Goal: Book appointment/travel/reservation

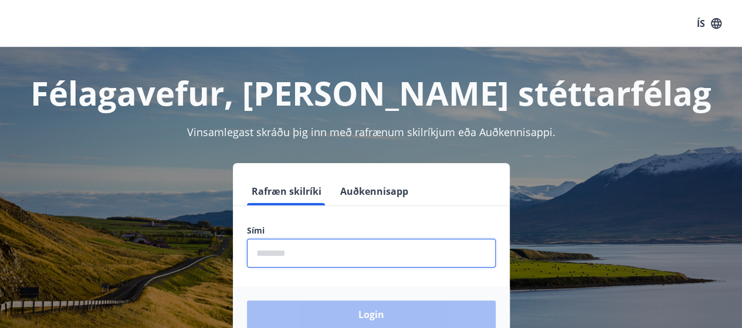
click at [337, 262] on input "phone" at bounding box center [371, 253] width 249 height 29
type input "********"
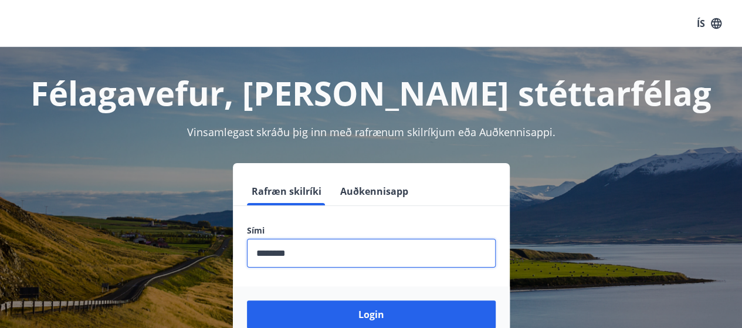
scroll to position [85, 0]
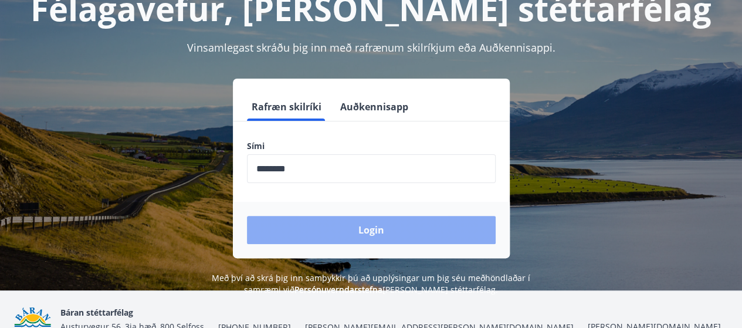
click at [369, 231] on button "Login" at bounding box center [371, 230] width 249 height 28
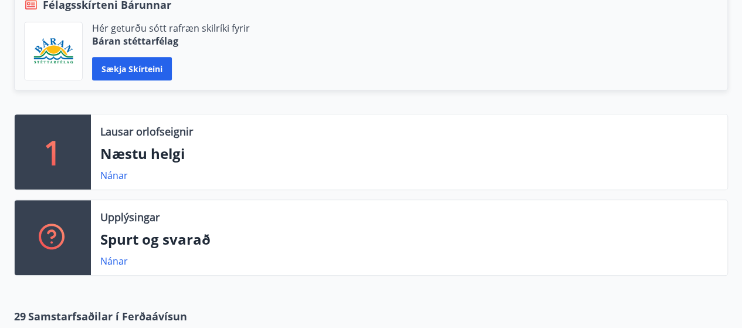
scroll to position [290, 0]
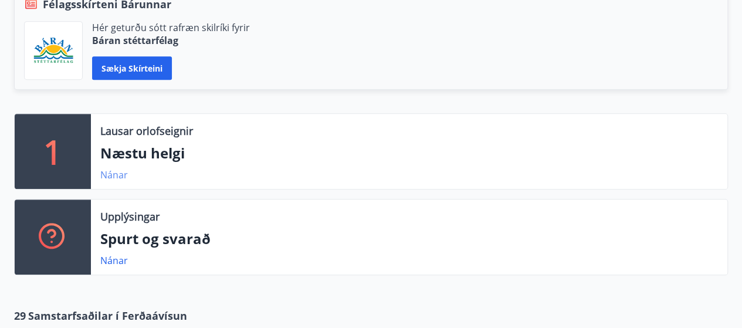
click at [109, 177] on link "Nánar" at bounding box center [114, 174] width 28 height 13
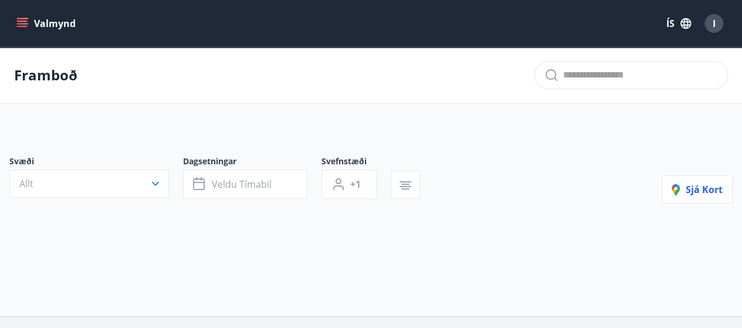
type input "*"
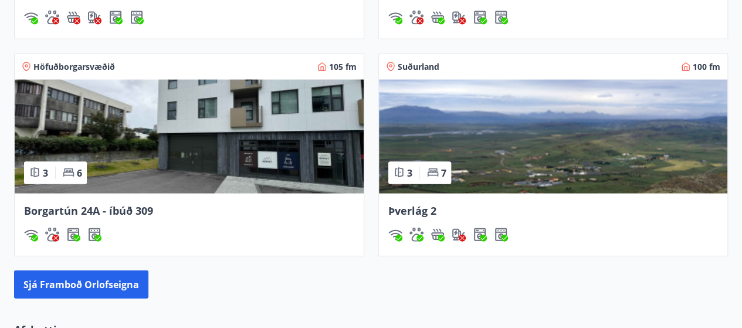
scroll to position [1169, 0]
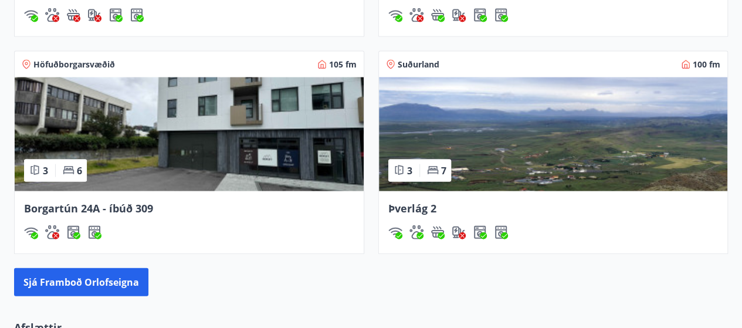
click at [204, 129] on img at bounding box center [189, 134] width 349 height 114
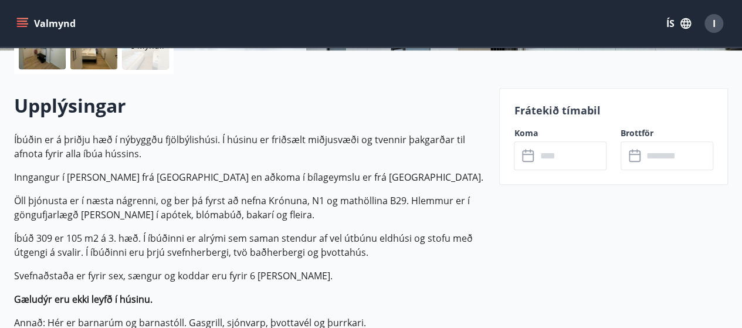
scroll to position [303, 0]
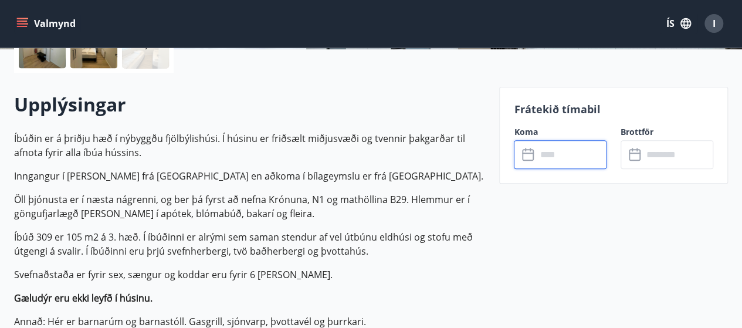
click at [542, 158] on input "text" at bounding box center [571, 154] width 70 height 29
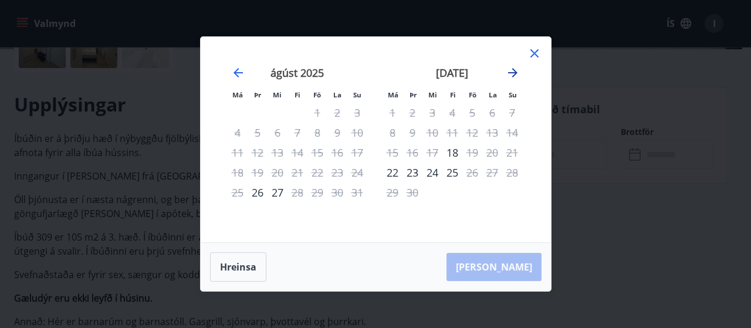
click at [514, 72] on icon "Move forward to switch to the next month." at bounding box center [512, 72] width 9 height 9
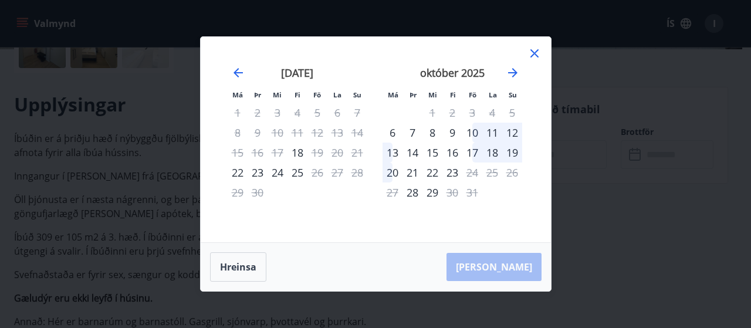
click at [535, 55] on icon at bounding box center [535, 53] width 14 height 14
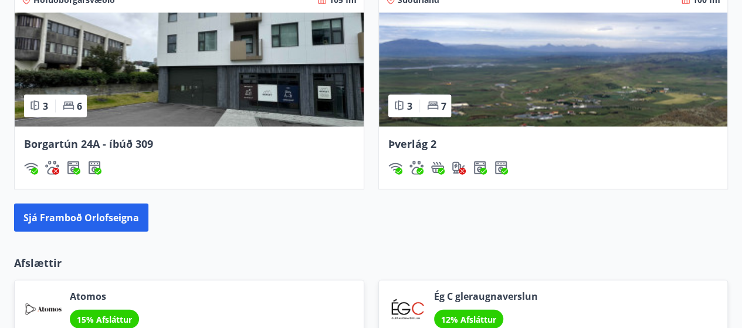
scroll to position [1230, 0]
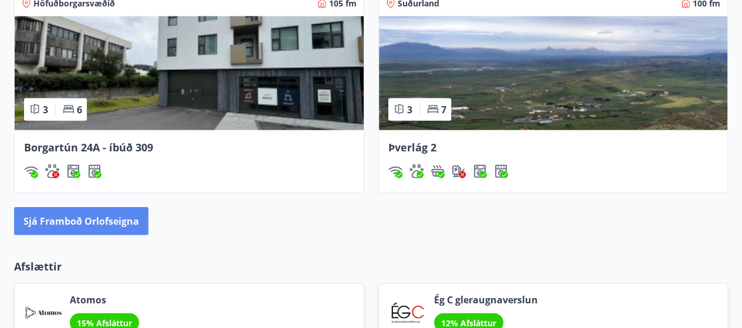
click at [114, 217] on button "Sjá framboð orlofseigna" at bounding box center [81, 221] width 134 height 28
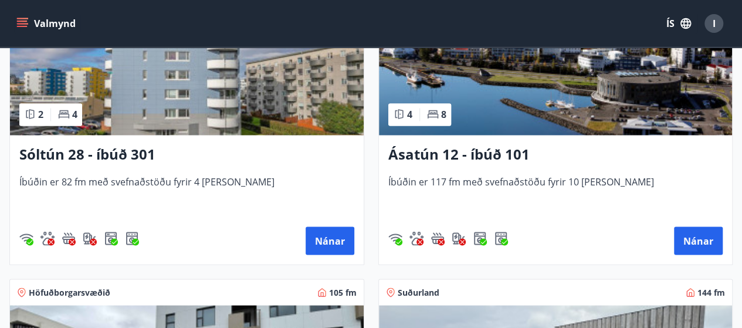
scroll to position [946, 0]
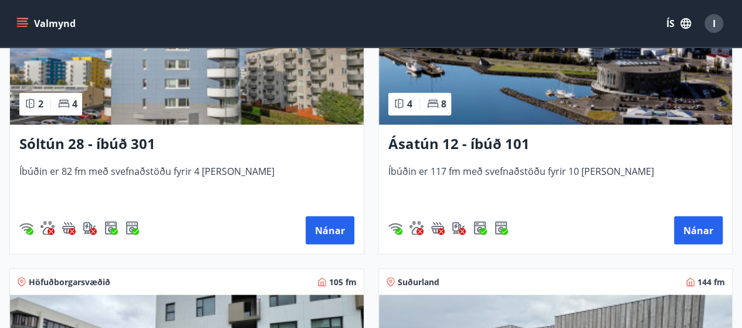
click at [281, 104] on img at bounding box center [187, 51] width 354 height 148
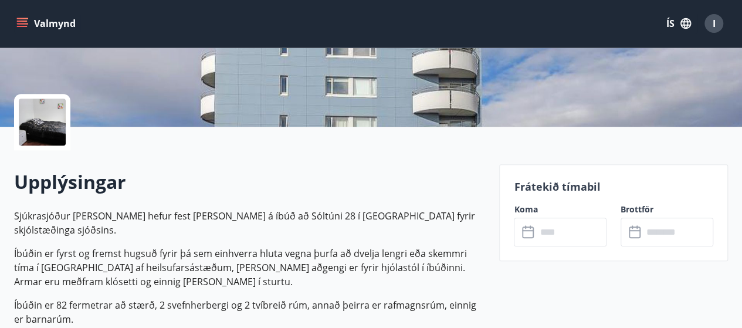
scroll to position [226, 0]
click at [554, 227] on input "text" at bounding box center [571, 231] width 70 height 29
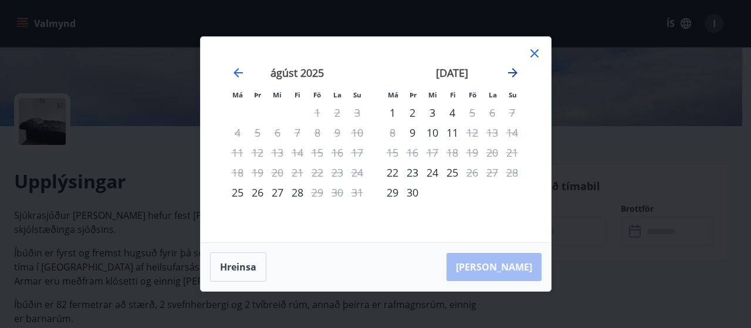
click at [511, 72] on icon "Move forward to switch to the next month." at bounding box center [513, 73] width 14 height 14
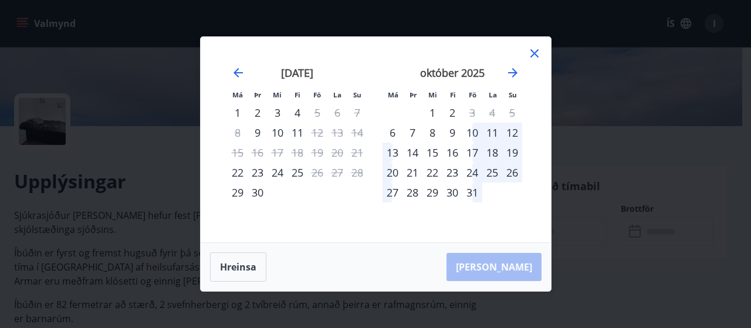
click at [473, 155] on div "17" at bounding box center [472, 153] width 20 height 20
click at [491, 152] on div "18" at bounding box center [492, 153] width 20 height 20
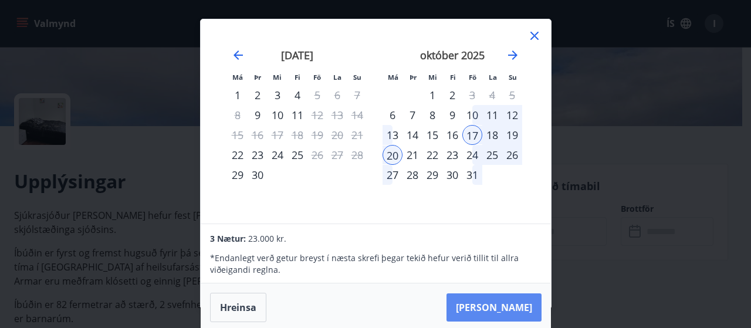
click at [495, 303] on button "Taka Frá" at bounding box center [494, 307] width 95 height 28
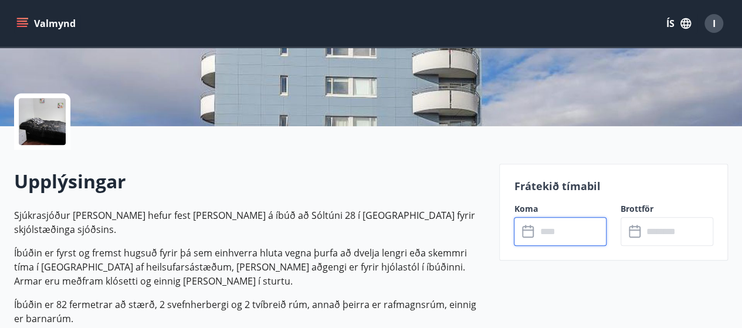
type input "******"
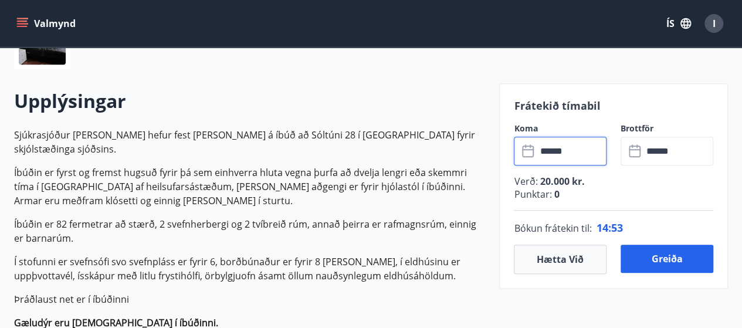
scroll to position [307, 0]
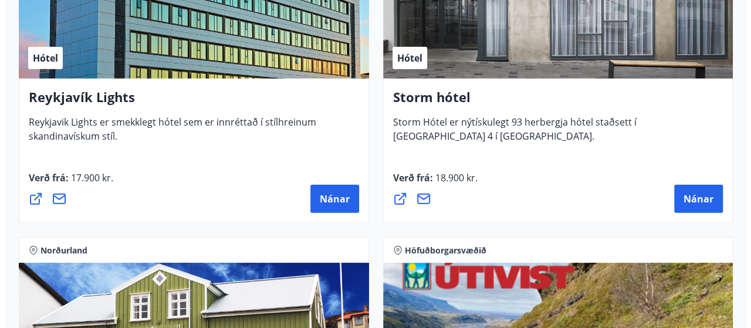
scroll to position [1604, 0]
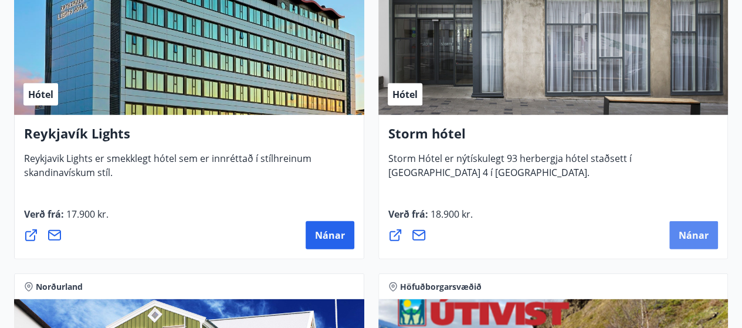
click at [709, 234] on button "Nánar" at bounding box center [694, 235] width 49 height 28
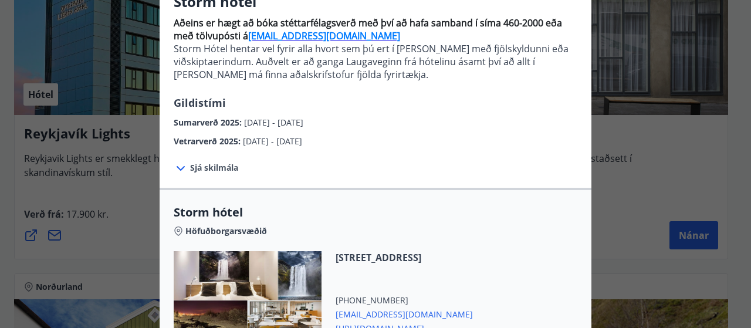
scroll to position [97, 0]
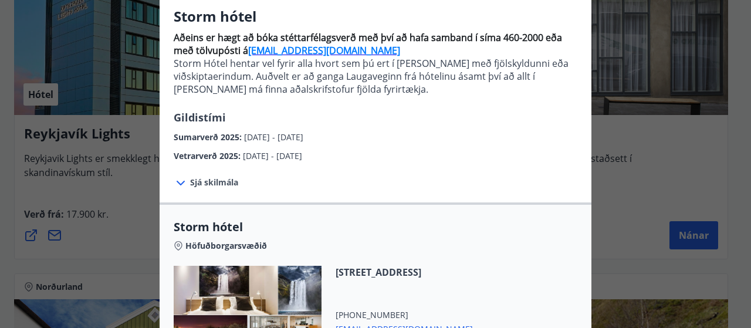
click at [223, 185] on span "Sjá skilmála" at bounding box center [214, 183] width 48 height 12
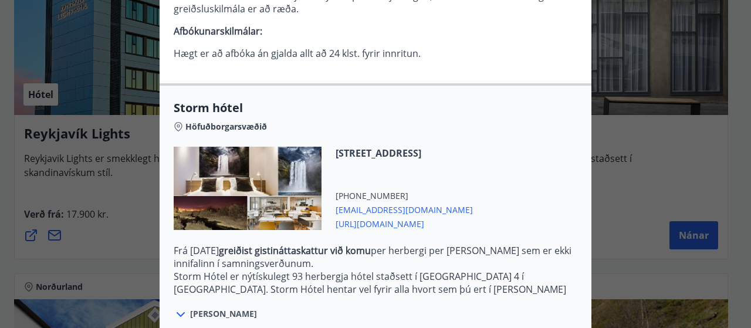
scroll to position [442, 0]
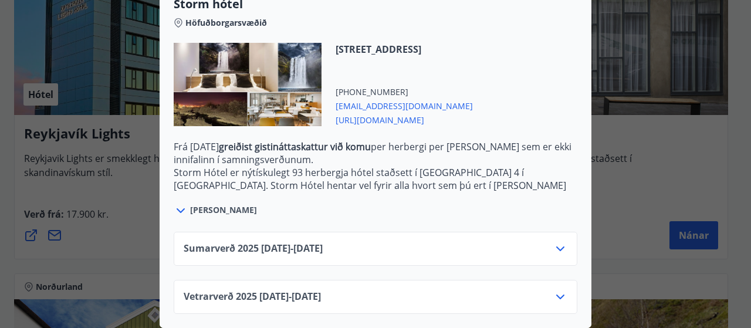
click at [553, 245] on icon at bounding box center [560, 249] width 14 height 14
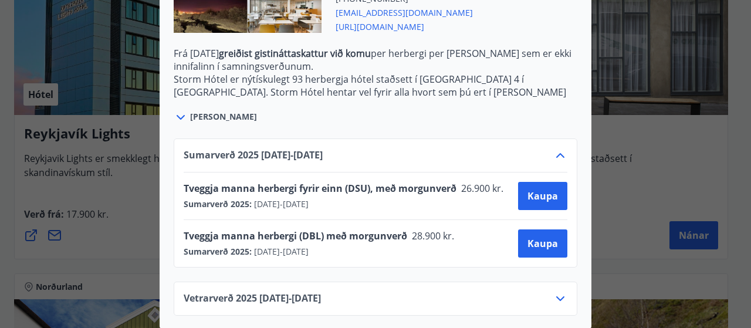
scroll to position [538, 0]
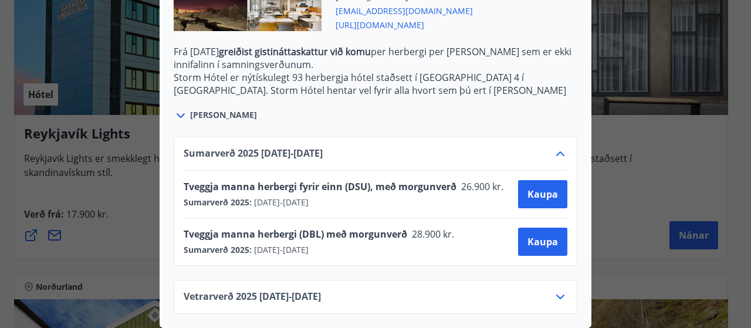
click at [520, 290] on div "Vetrarverð [PHONE_NUMBER][DATE] - [DATE]" at bounding box center [376, 301] width 384 height 23
click at [554, 295] on icon at bounding box center [560, 297] width 14 height 14
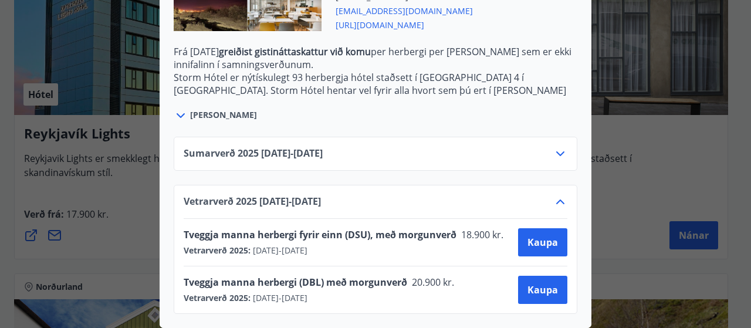
scroll to position [530, 0]
click at [559, 157] on icon at bounding box center [560, 154] width 14 height 14
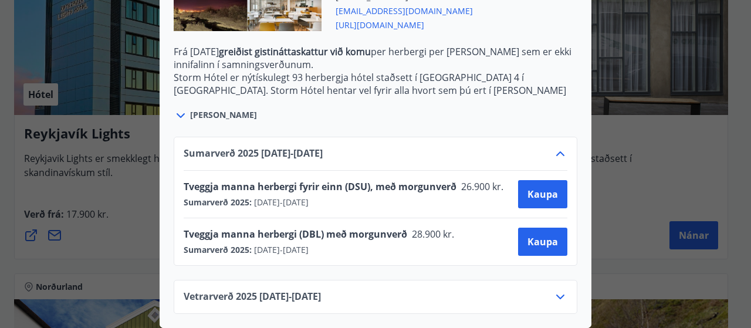
click at [407, 231] on span "28.900 kr." at bounding box center [432, 234] width 50 height 13
drag, startPoint x: 410, startPoint y: 234, endPoint x: 450, endPoint y: 233, distance: 39.9
click at [450, 233] on span "28.900 kr." at bounding box center [432, 234] width 50 height 13
drag, startPoint x: 450, startPoint y: 233, endPoint x: 402, endPoint y: 232, distance: 47.5
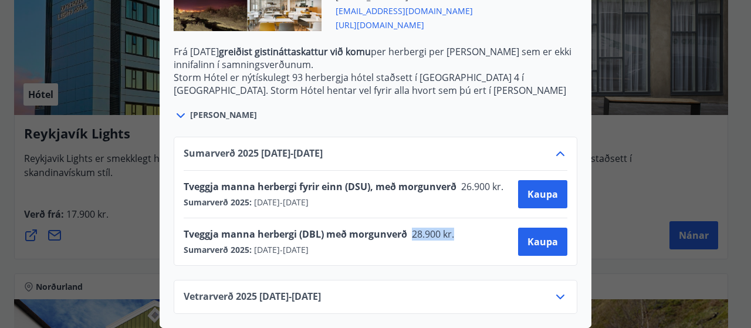
click at [407, 232] on span "28.900 kr." at bounding box center [432, 234] width 50 height 13
click at [136, 210] on div "Storm hótel Aðeins er hægt að bóka stéttarfélagsverð með því að hafa samband í …" at bounding box center [375, 164] width 751 height 328
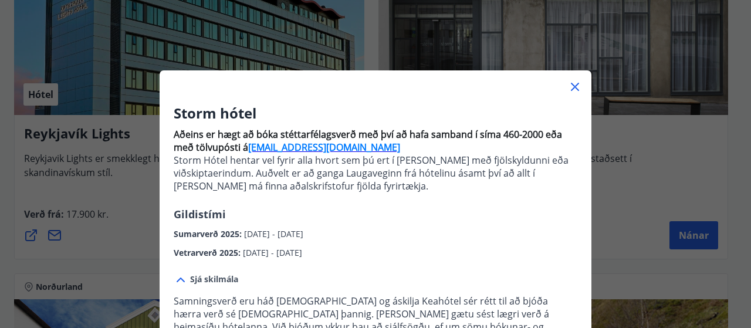
drag, startPoint x: 136, startPoint y: 210, endPoint x: 624, endPoint y: 65, distance: 509.3
click at [624, 65] on div "Storm hótel Aðeins er hægt að bóka stéttarfélagsverð með því að hafa samband í …" at bounding box center [375, 164] width 751 height 328
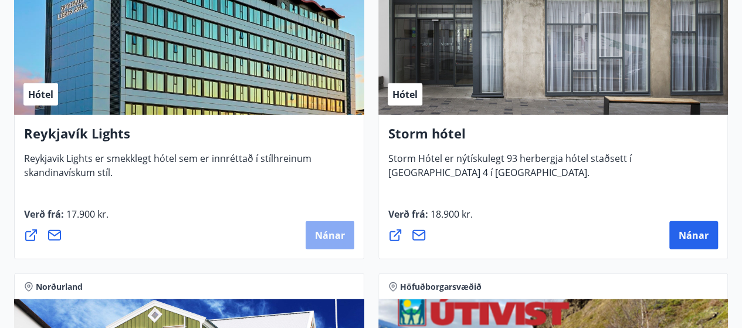
click at [326, 234] on span "Nánar" at bounding box center [330, 235] width 30 height 13
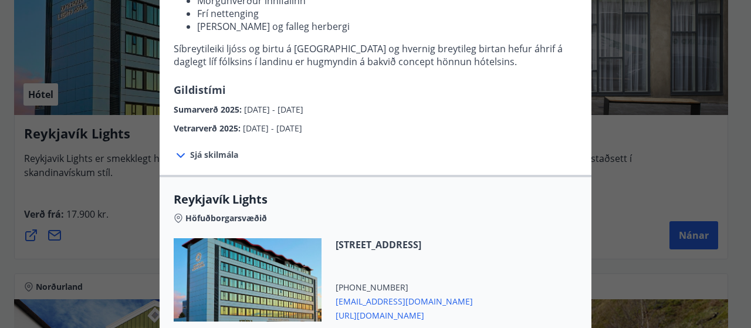
scroll to position [208, 0]
click at [212, 154] on span "Sjá skilmála" at bounding box center [214, 155] width 48 height 12
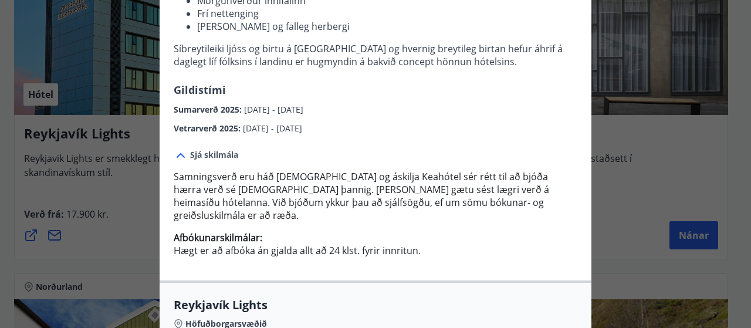
click at [212, 154] on span "Sjá skilmála" at bounding box center [214, 155] width 48 height 12
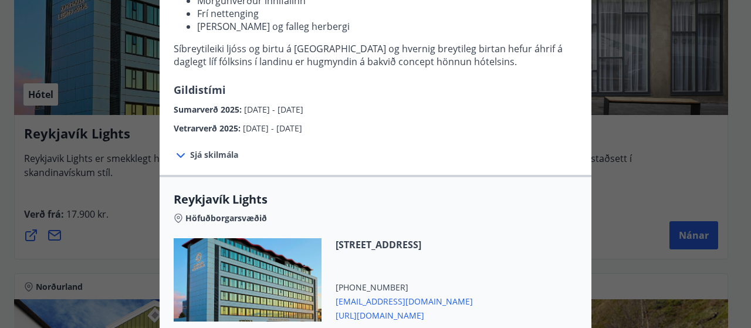
click at [212, 154] on span "Sjá skilmála" at bounding box center [214, 155] width 48 height 12
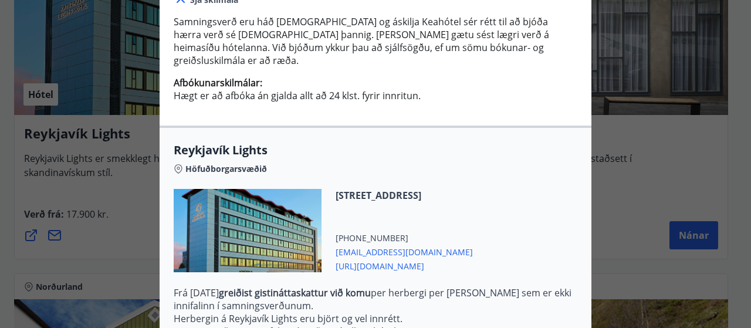
scroll to position [516, 0]
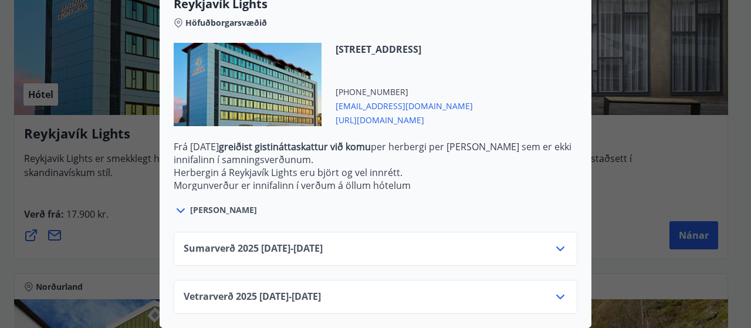
click at [446, 290] on div "Vetrarverð [PHONE_NUMBER][DATE] - [DATE]" at bounding box center [376, 301] width 384 height 23
click at [553, 290] on icon at bounding box center [560, 297] width 14 height 14
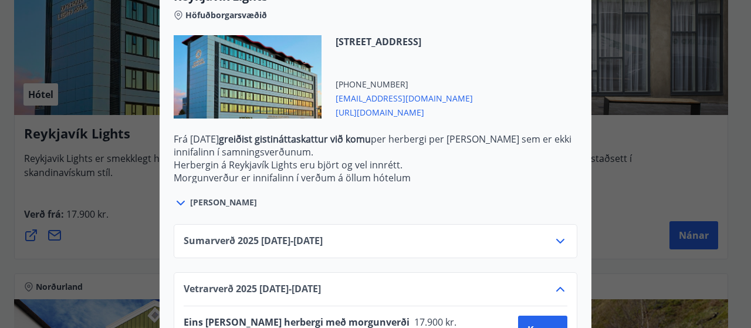
scroll to position [611, 0]
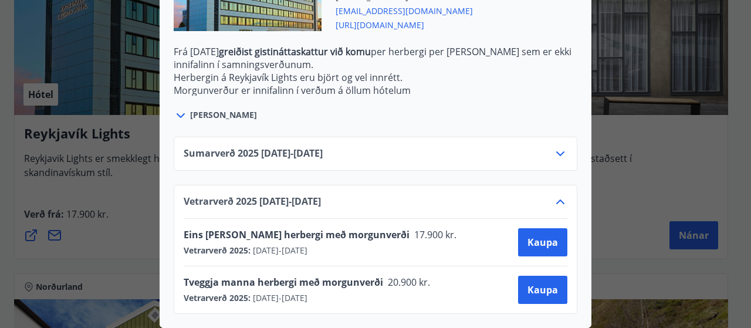
click at [553, 147] on icon at bounding box center [560, 154] width 14 height 14
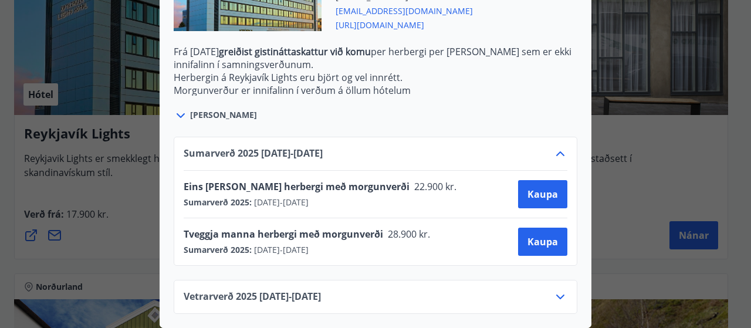
click at [424, 228] on span "28.900 kr." at bounding box center [408, 234] width 50 height 13
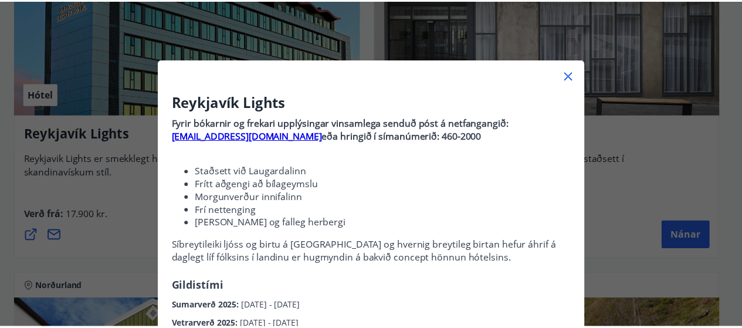
scroll to position [0, 0]
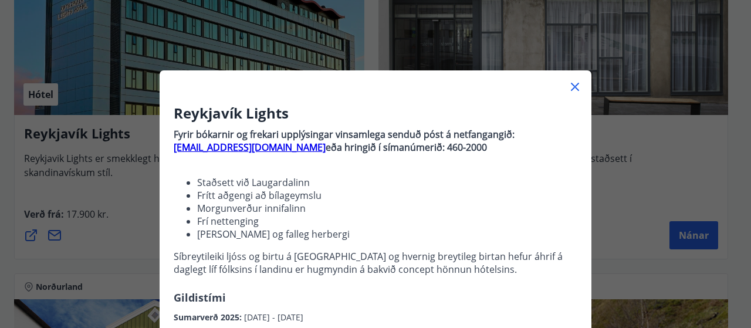
click at [638, 86] on div "Reykjavík Lights Fyrir bókarnir og frekari upplýsingar vinsamlega senduð póst á…" at bounding box center [375, 164] width 751 height 328
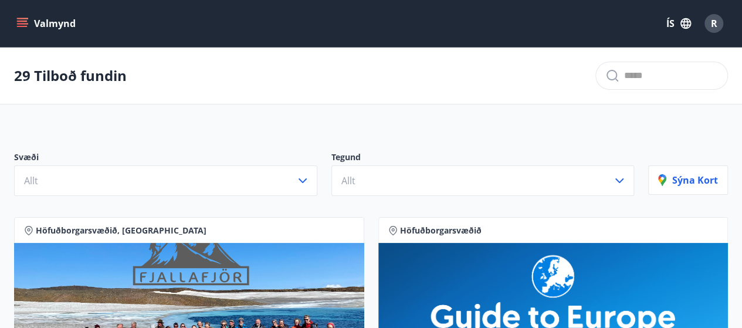
click at [20, 22] on icon "menu" at bounding box center [22, 24] width 12 height 12
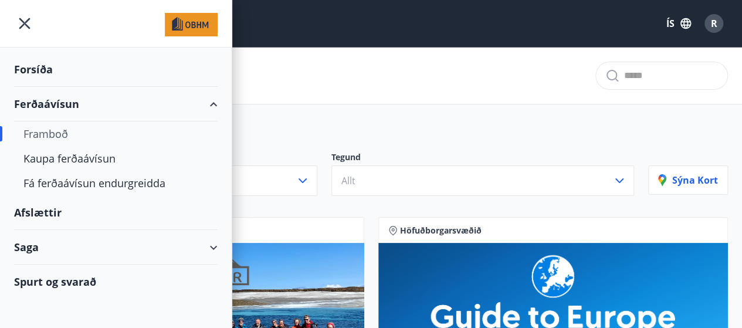
click at [26, 76] on div "Forsíða" at bounding box center [116, 69] width 204 height 35
